Goal: Task Accomplishment & Management: Use online tool/utility

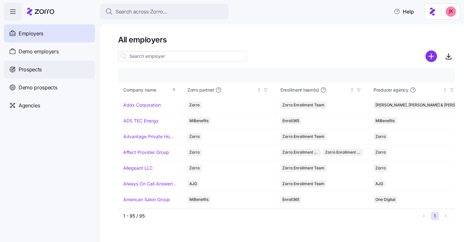
click at [39, 70] on span "Prospects" at bounding box center [30, 70] width 23 height 8
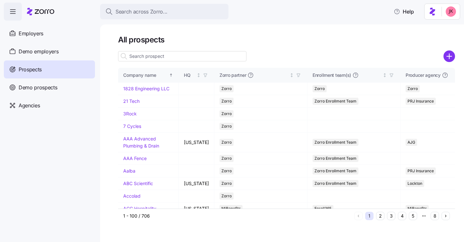
click at [149, 55] on input at bounding box center [182, 56] width 128 height 10
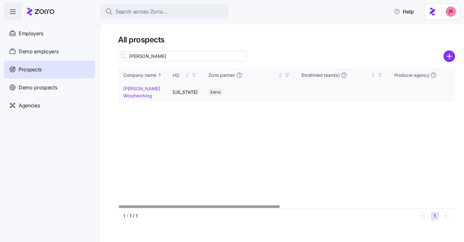
type input "richey"
click at [128, 91] on link "Richey Woodworking" at bounding box center [141, 92] width 37 height 13
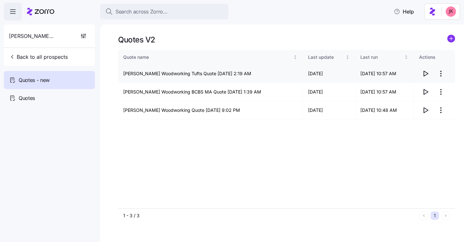
click at [425, 73] on icon "button" at bounding box center [426, 74] width 8 height 8
click at [422, 93] on icon "button" at bounding box center [426, 92] width 8 height 8
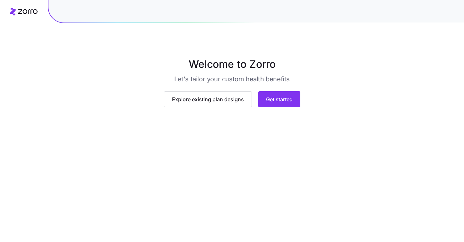
scroll to position [35, 0]
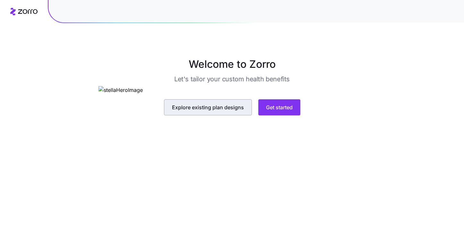
click at [213, 111] on span "Explore existing plan designs" at bounding box center [208, 107] width 72 height 8
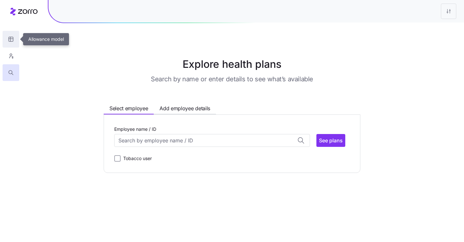
click at [11, 39] on icon "button" at bounding box center [11, 39] width 0 height 4
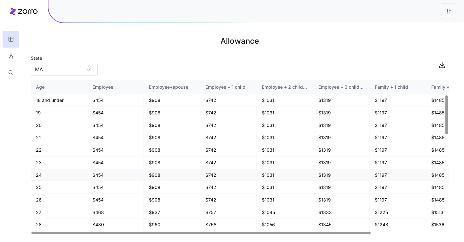
scroll to position [443, 0]
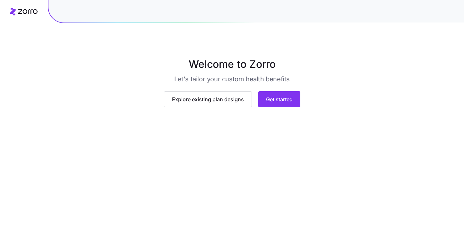
scroll to position [35, 0]
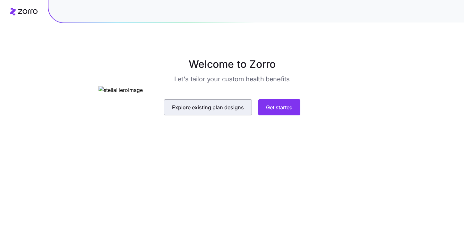
click at [217, 111] on span "Explore existing plan designs" at bounding box center [208, 107] width 72 height 8
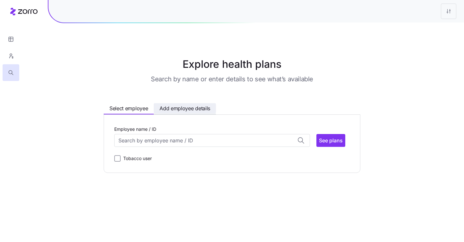
click at [180, 107] on span "Add employee details" at bounding box center [185, 108] width 51 height 8
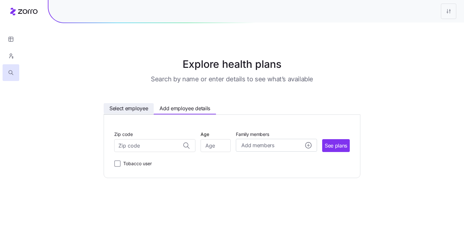
click at [140, 107] on span "Select employee" at bounding box center [129, 108] width 39 height 8
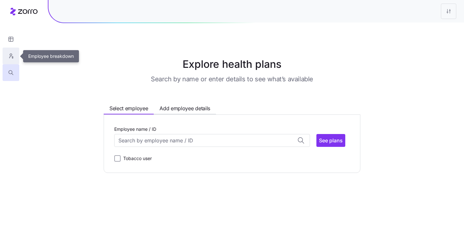
click at [14, 59] on button "button" at bounding box center [11, 56] width 17 height 17
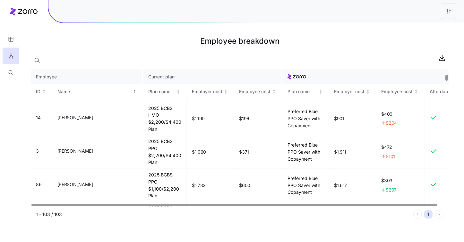
scroll to position [149, 0]
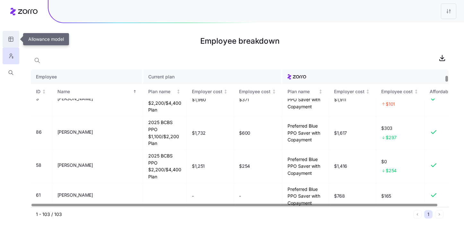
click at [4, 38] on button "button" at bounding box center [11, 39] width 17 height 17
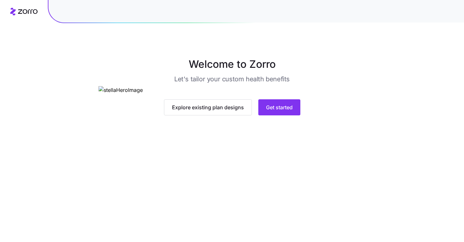
scroll to position [35, 0]
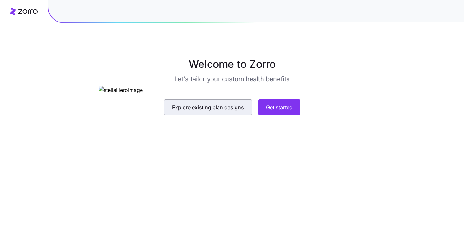
click at [189, 111] on span "Explore existing plan designs" at bounding box center [208, 107] width 72 height 8
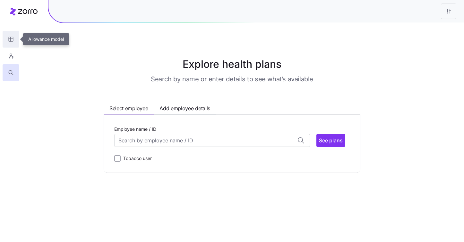
click at [15, 39] on button "button" at bounding box center [11, 39] width 17 height 17
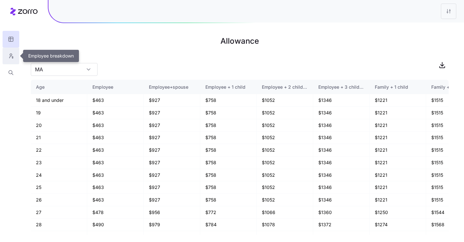
click at [12, 58] on icon "button" at bounding box center [11, 56] width 6 height 6
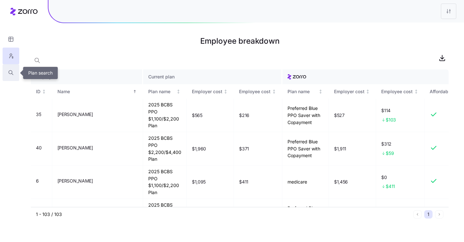
click at [9, 74] on icon "button" at bounding box center [11, 72] width 6 height 6
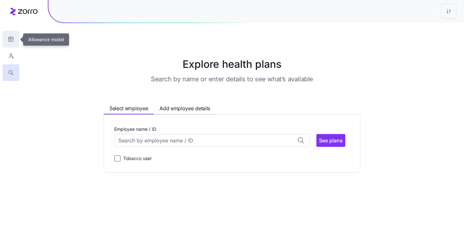
click at [9, 40] on icon "button" at bounding box center [11, 39] width 4 height 4
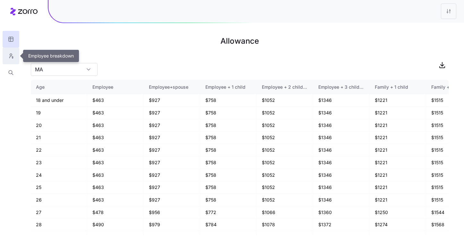
click at [7, 56] on button "button" at bounding box center [11, 56] width 17 height 17
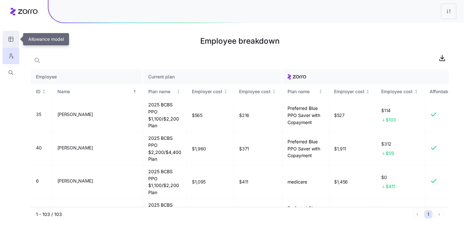
click at [11, 37] on icon "button" at bounding box center [11, 39] width 0 height 4
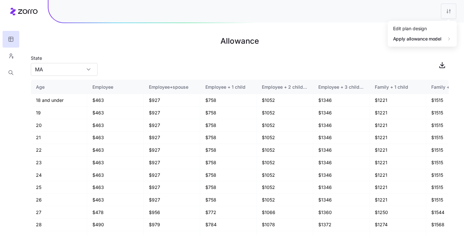
click at [447, 13] on html "Allowance State [US_STATE] Age Employee Employee+spouse Employee + 1 child Empl…" at bounding box center [232, 121] width 464 height 242
click at [407, 30] on div "Edit plan design" at bounding box center [410, 28] width 34 height 7
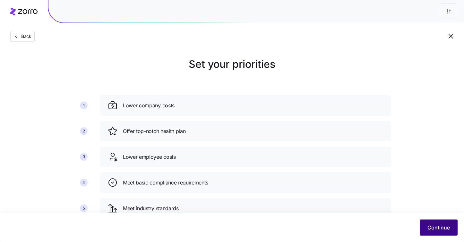
click at [436, 223] on button "Continue" at bounding box center [439, 227] width 38 height 16
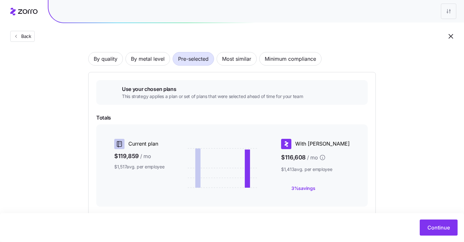
scroll to position [39, 0]
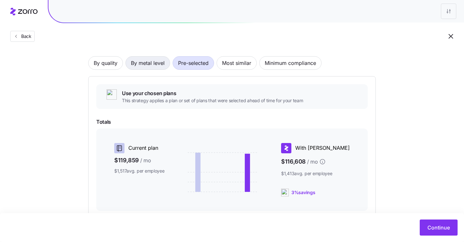
click at [161, 68] on span "By metal level" at bounding box center [148, 63] width 34 height 13
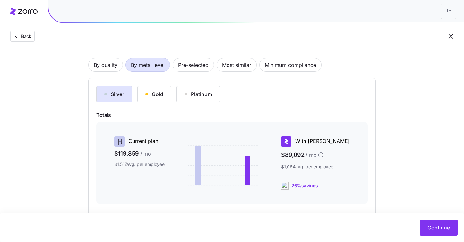
scroll to position [28, 0]
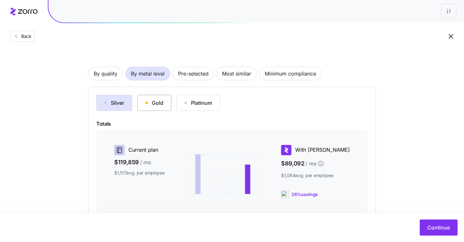
click at [158, 105] on div "Gold" at bounding box center [155, 103] width 18 height 8
click at [192, 110] on button "Platinum" at bounding box center [199, 103] width 44 height 16
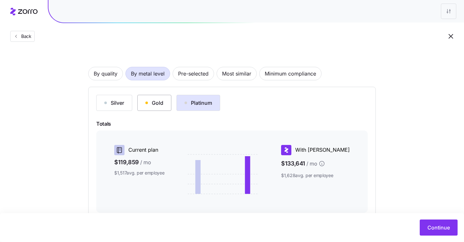
click at [166, 98] on button "Gold" at bounding box center [154, 103] width 34 height 16
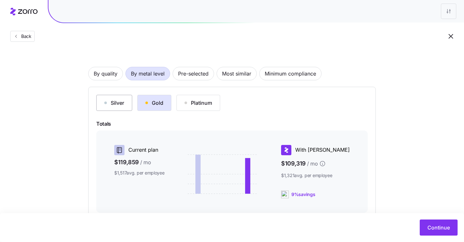
click at [122, 106] on div "Silver" at bounding box center [114, 103] width 20 height 8
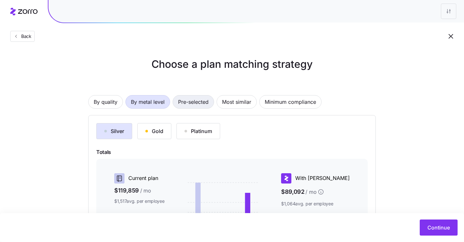
click at [182, 102] on span "Pre-selected" at bounding box center [193, 101] width 31 height 13
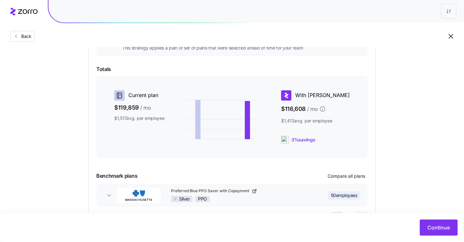
scroll to position [104, 0]
